Goal: Task Accomplishment & Management: Complete application form

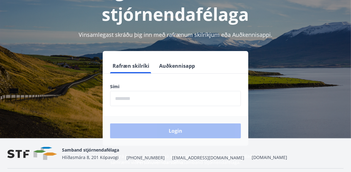
scroll to position [59, 0]
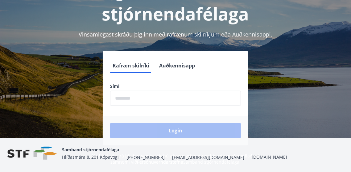
click at [166, 97] on input "phone" at bounding box center [175, 97] width 131 height 15
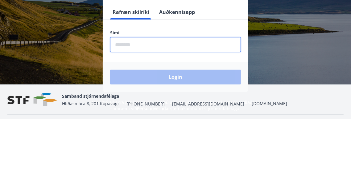
click at [176, 96] on input "phone" at bounding box center [175, 97] width 131 height 15
click at [184, 130] on div "Login" at bounding box center [176, 130] width 146 height 30
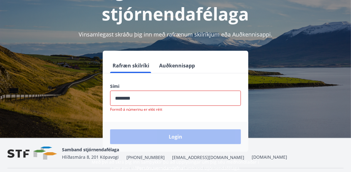
click at [148, 96] on input "phone" at bounding box center [175, 97] width 131 height 15
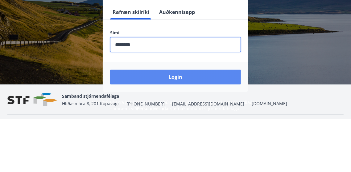
type input "********"
click at [194, 130] on button "Login" at bounding box center [175, 130] width 131 height 15
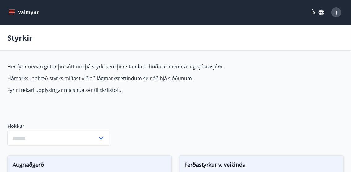
type input "***"
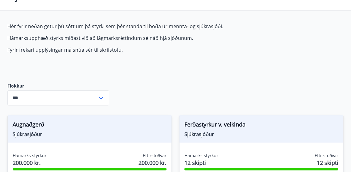
scroll to position [41, 0]
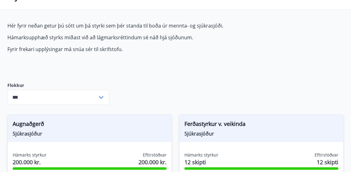
click at [102, 95] on icon at bounding box center [100, 96] width 7 height 7
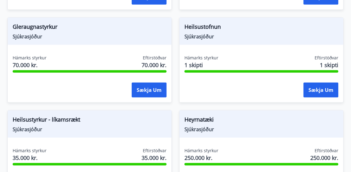
scroll to position [323, 0]
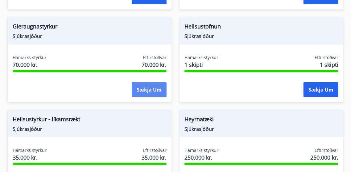
click at [154, 86] on button "Sækja um" at bounding box center [149, 89] width 35 height 15
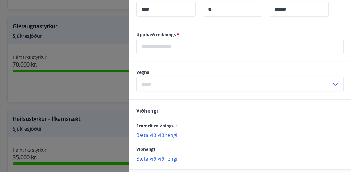
scroll to position [207, 0]
